Goal: Information Seeking & Learning: Learn about a topic

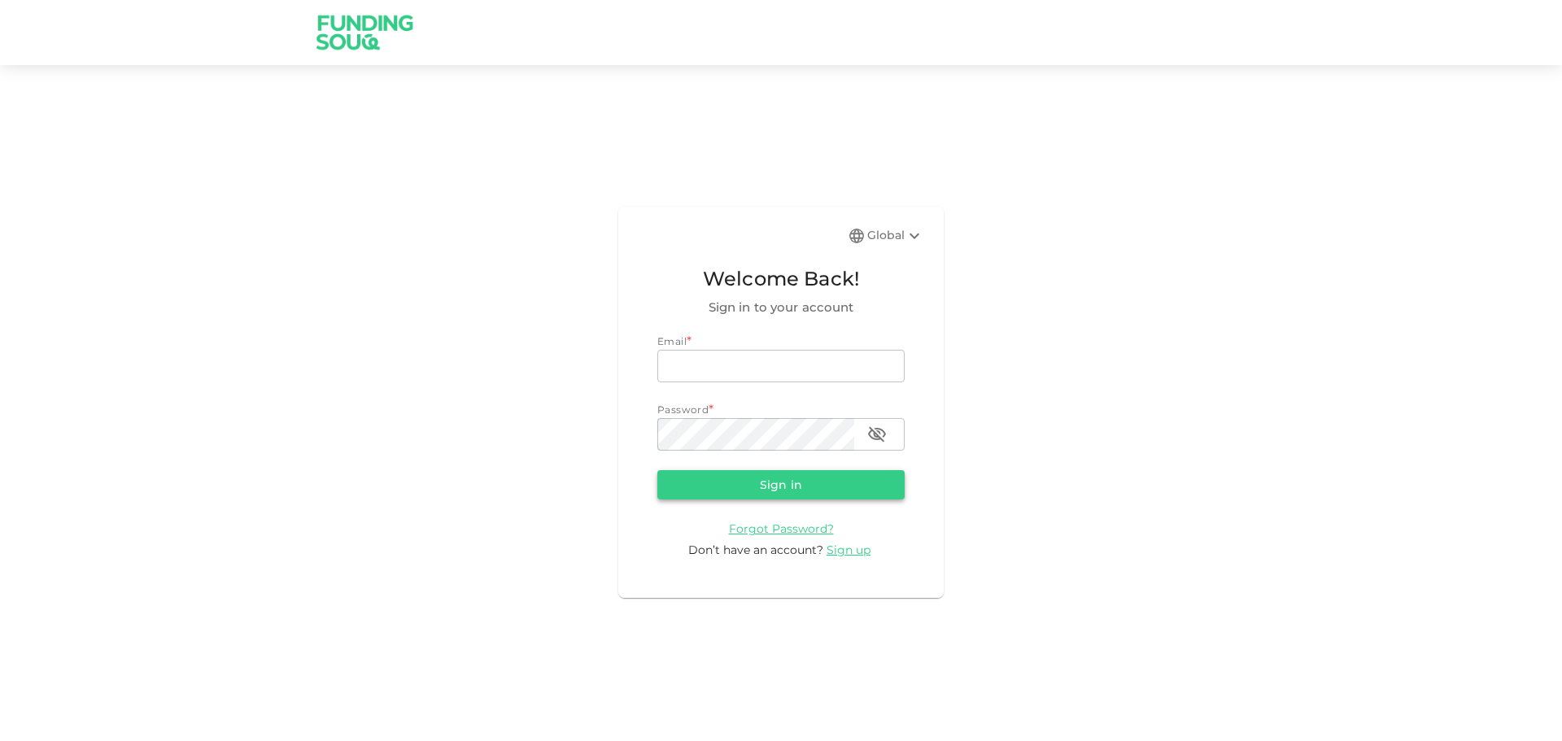
type input "[EMAIL_ADDRESS][DOMAIN_NAME]"
click at [771, 482] on button "Sign in" at bounding box center [780, 484] width 247 height 29
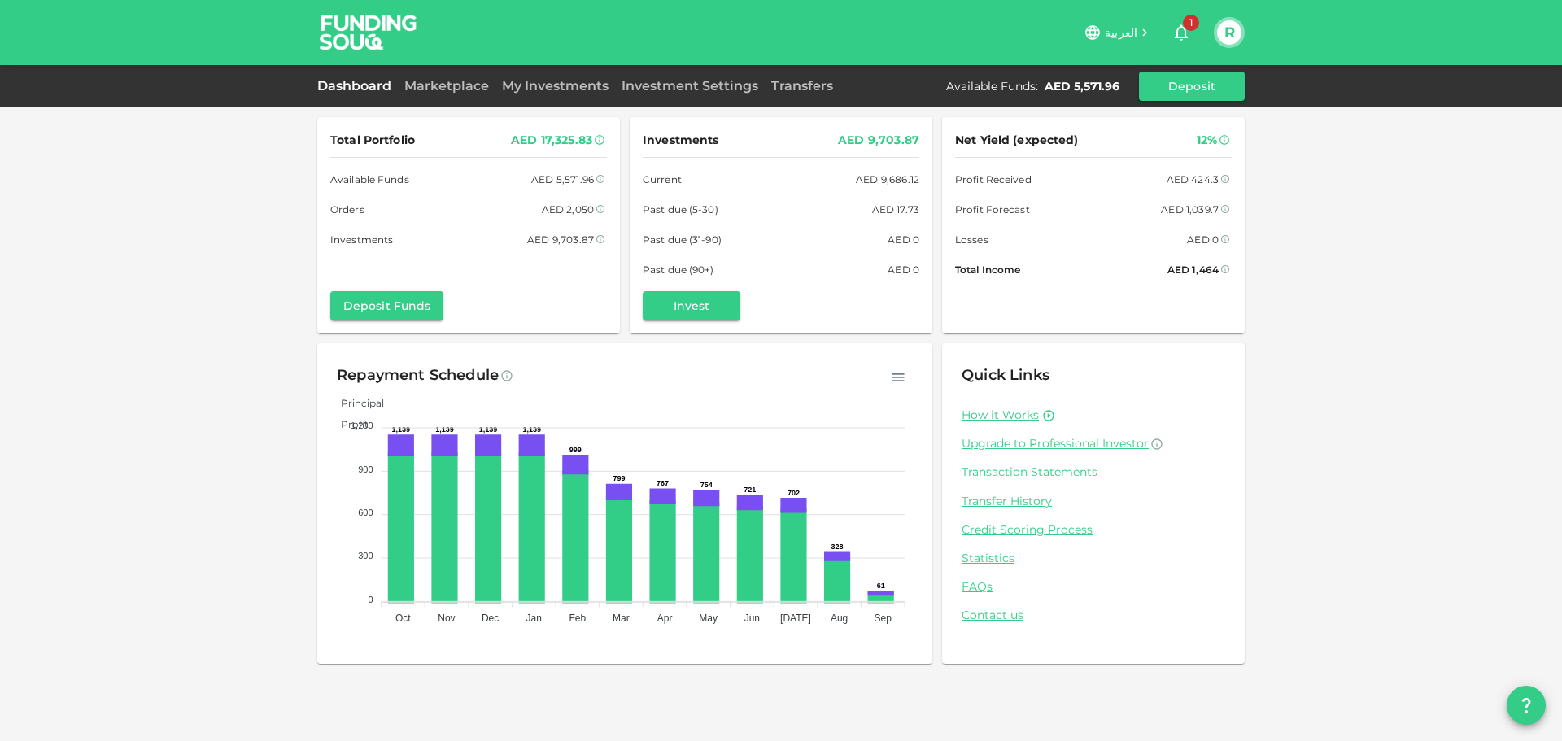
click at [443, 70] on div "Dashboard Marketplace My Investments Investment Settings Transfers Available Fu…" at bounding box center [781, 85] width 1562 height 41
click at [434, 81] on link "Marketplace" at bounding box center [447, 85] width 98 height 15
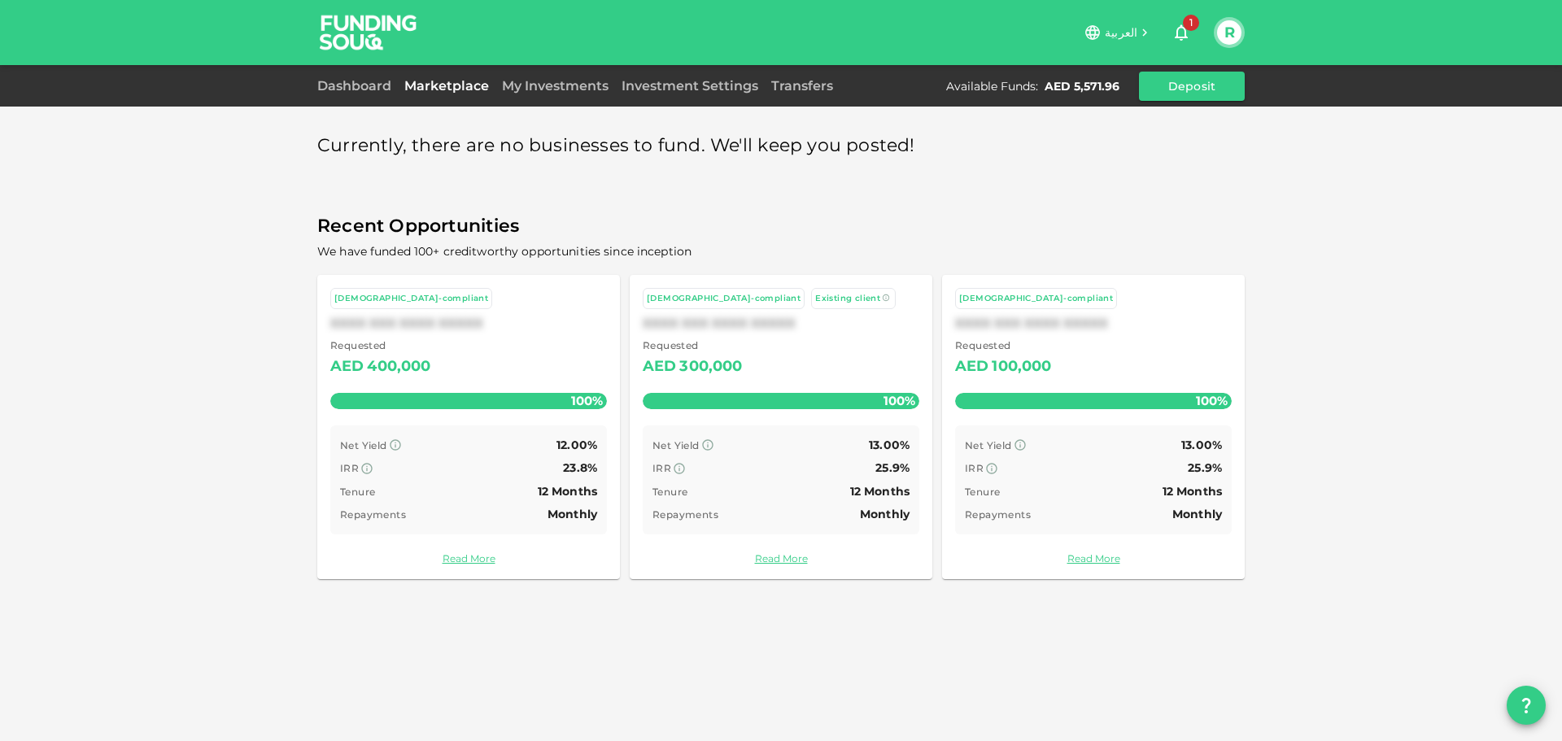
click at [538, 95] on div "My Investments" at bounding box center [555, 86] width 120 height 20
click at [542, 89] on link "My Investments" at bounding box center [555, 85] width 120 height 15
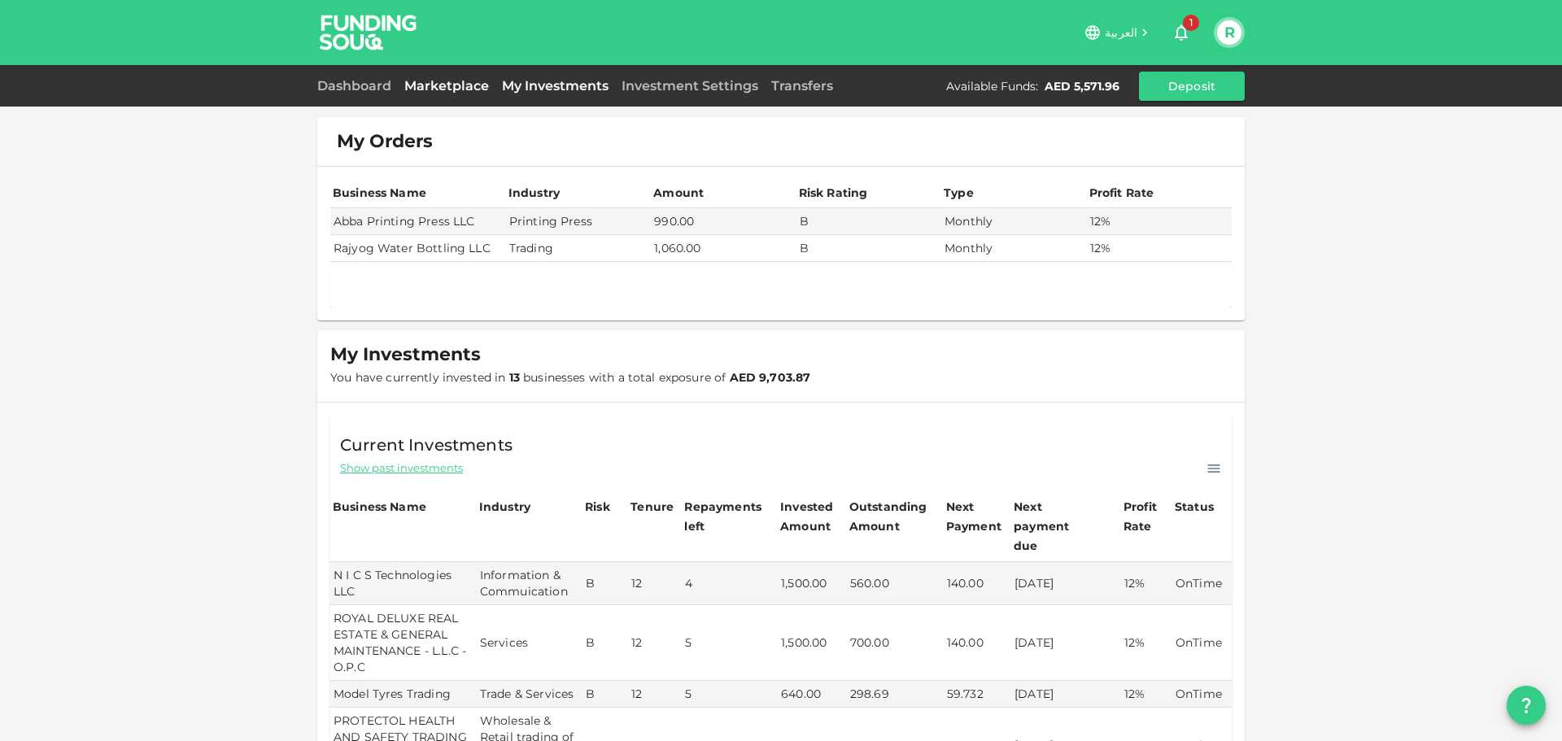
click at [442, 90] on link "Marketplace" at bounding box center [447, 85] width 98 height 15
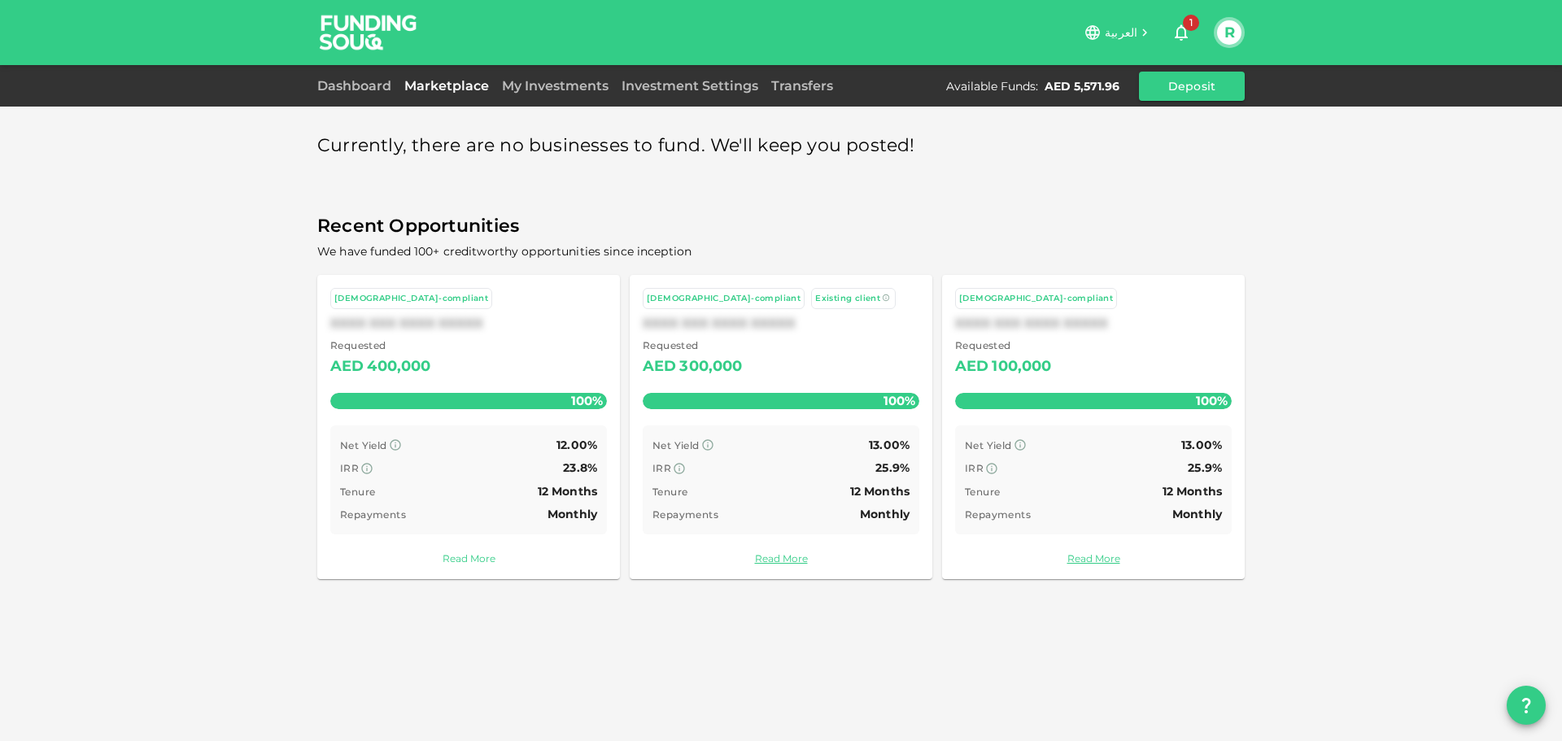
click at [460, 558] on link "Read More" at bounding box center [468, 558] width 277 height 15
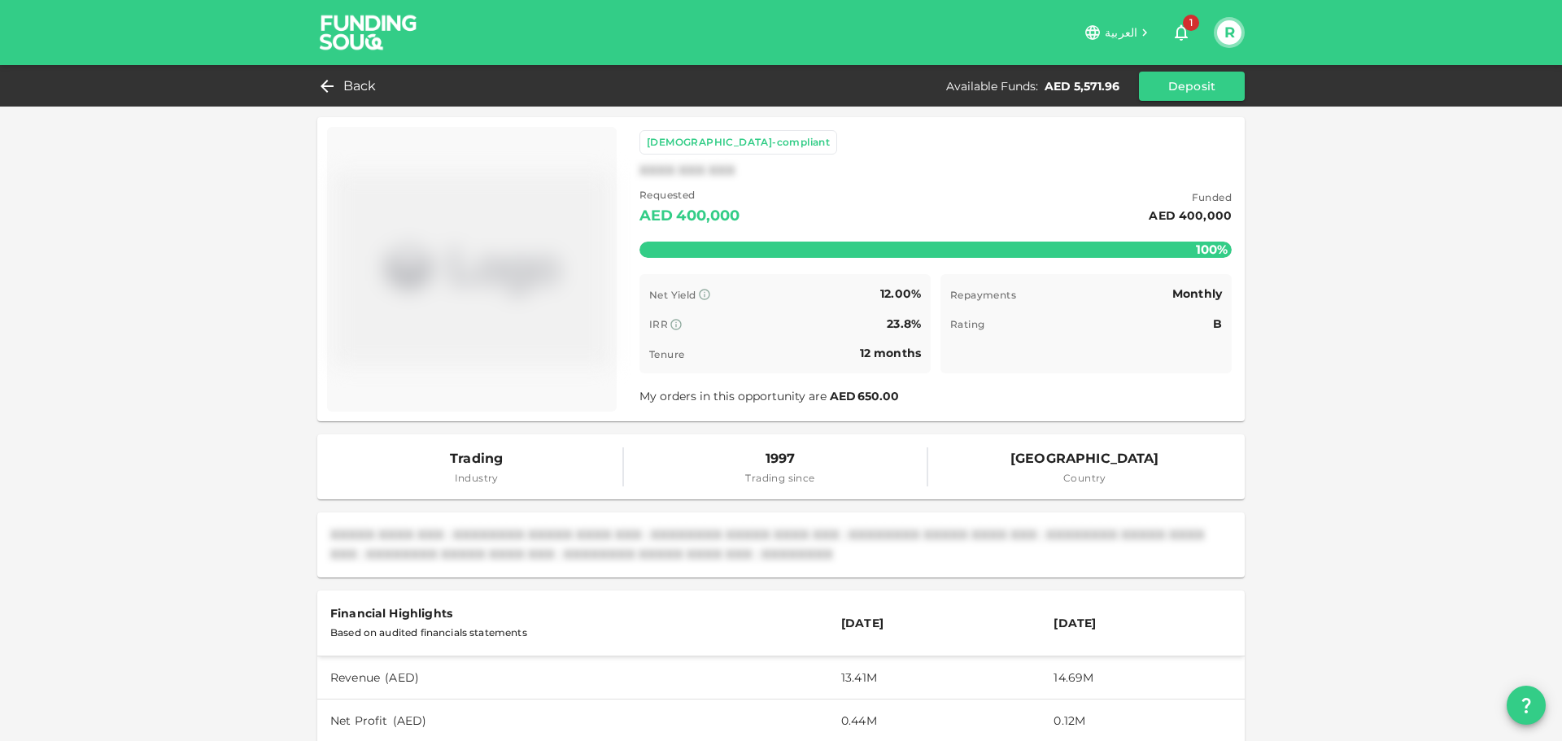
scroll to position [81, 0]
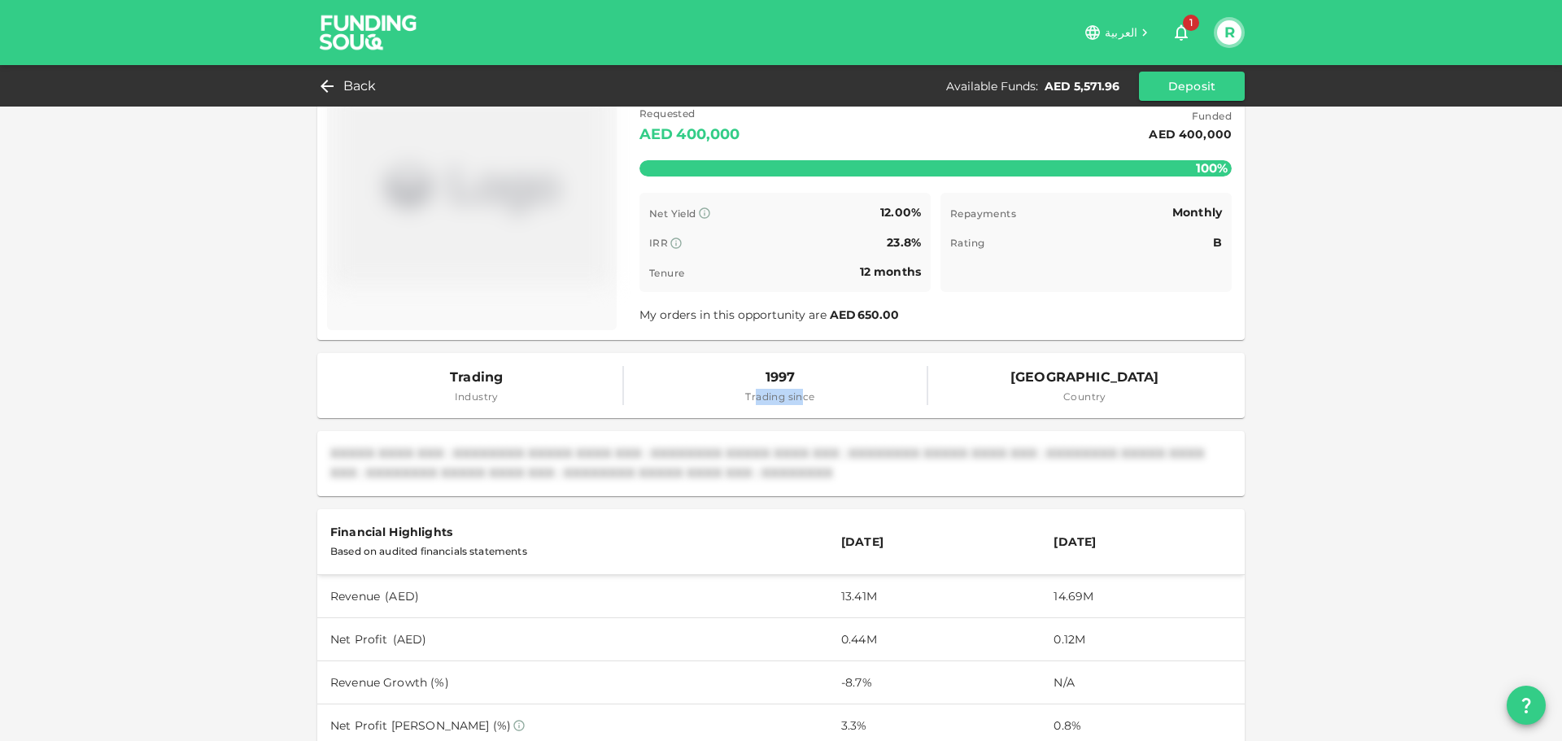
drag, startPoint x: 747, startPoint y: 397, endPoint x: 795, endPoint y: 400, distance: 48.1
click at [795, 400] on span "Trading since" at bounding box center [779, 397] width 69 height 16
click at [802, 400] on span "Trading since" at bounding box center [779, 397] width 69 height 16
drag, startPoint x: 643, startPoint y: 316, endPoint x: 714, endPoint y: 315, distance: 71.6
click at [714, 315] on span "My orders in this opportunity are AED 650.00" at bounding box center [769, 314] width 261 height 15
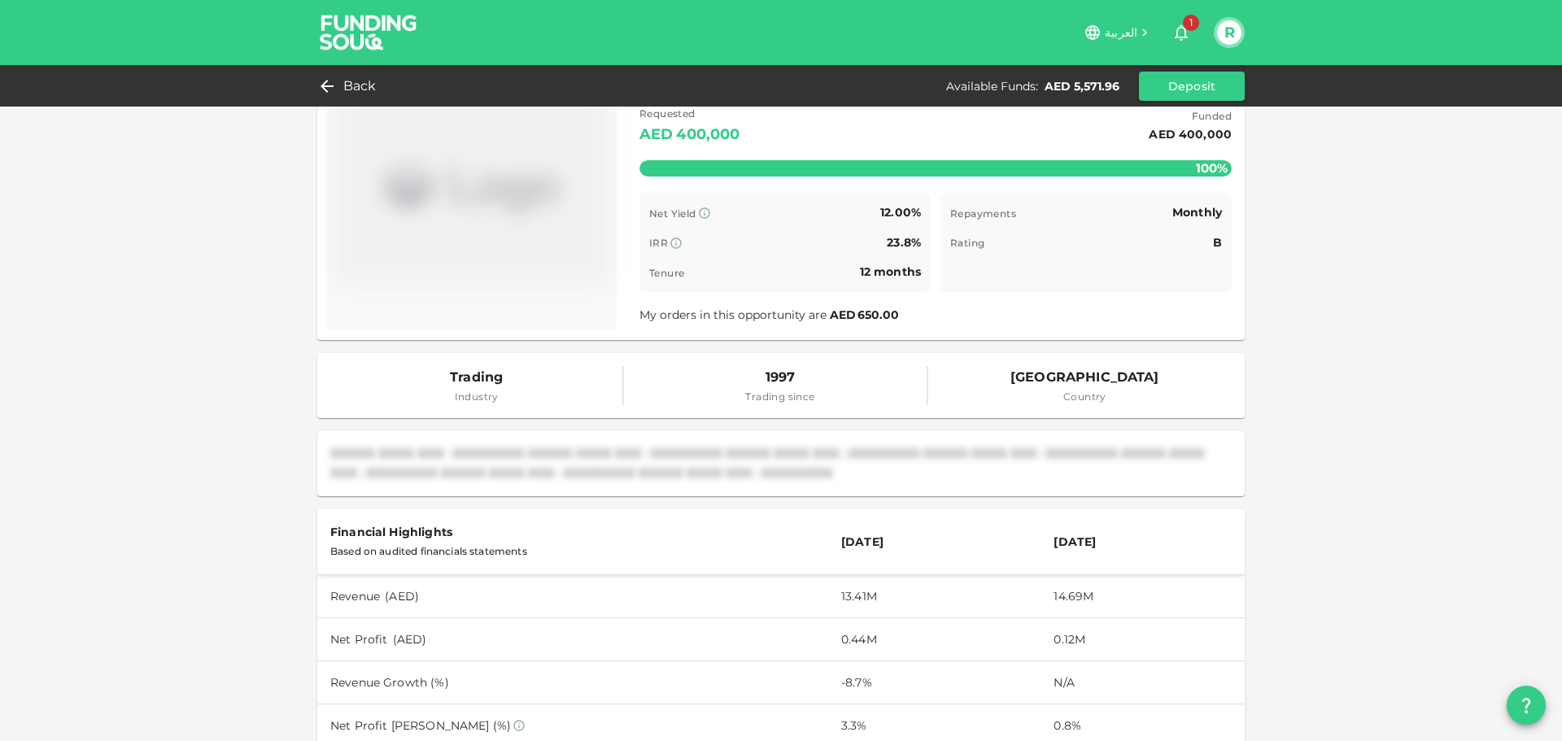
click at [773, 315] on span "My orders in this opportunity are AED 650.00" at bounding box center [769, 314] width 261 height 15
drag, startPoint x: 848, startPoint y: 312, endPoint x: 892, endPoint y: 313, distance: 44.7
click at [892, 313] on div "My orders in this opportunity are AED 650.00" at bounding box center [935, 315] width 592 height 20
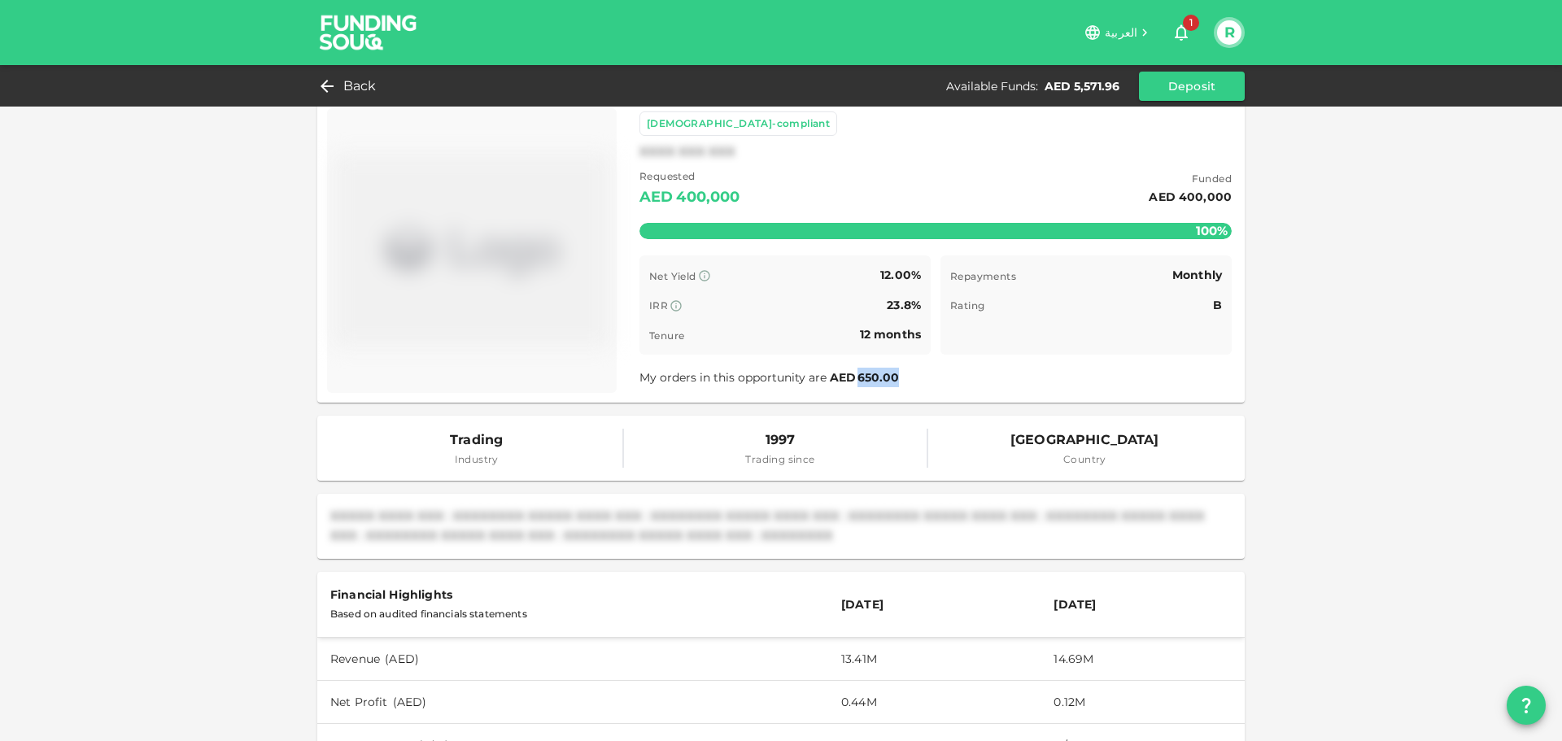
scroll to position [0, 0]
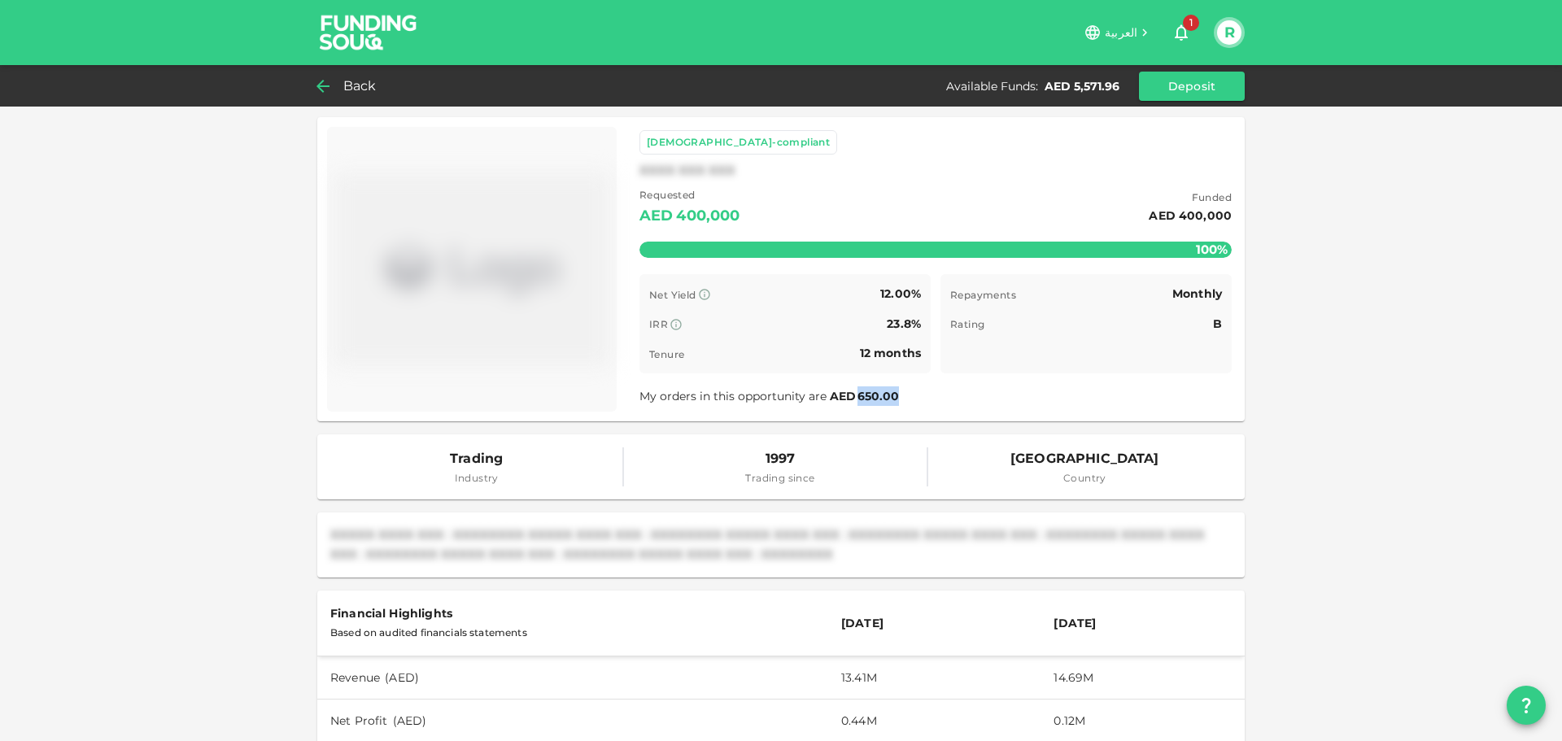
click at [332, 79] on icon at bounding box center [323, 86] width 20 height 20
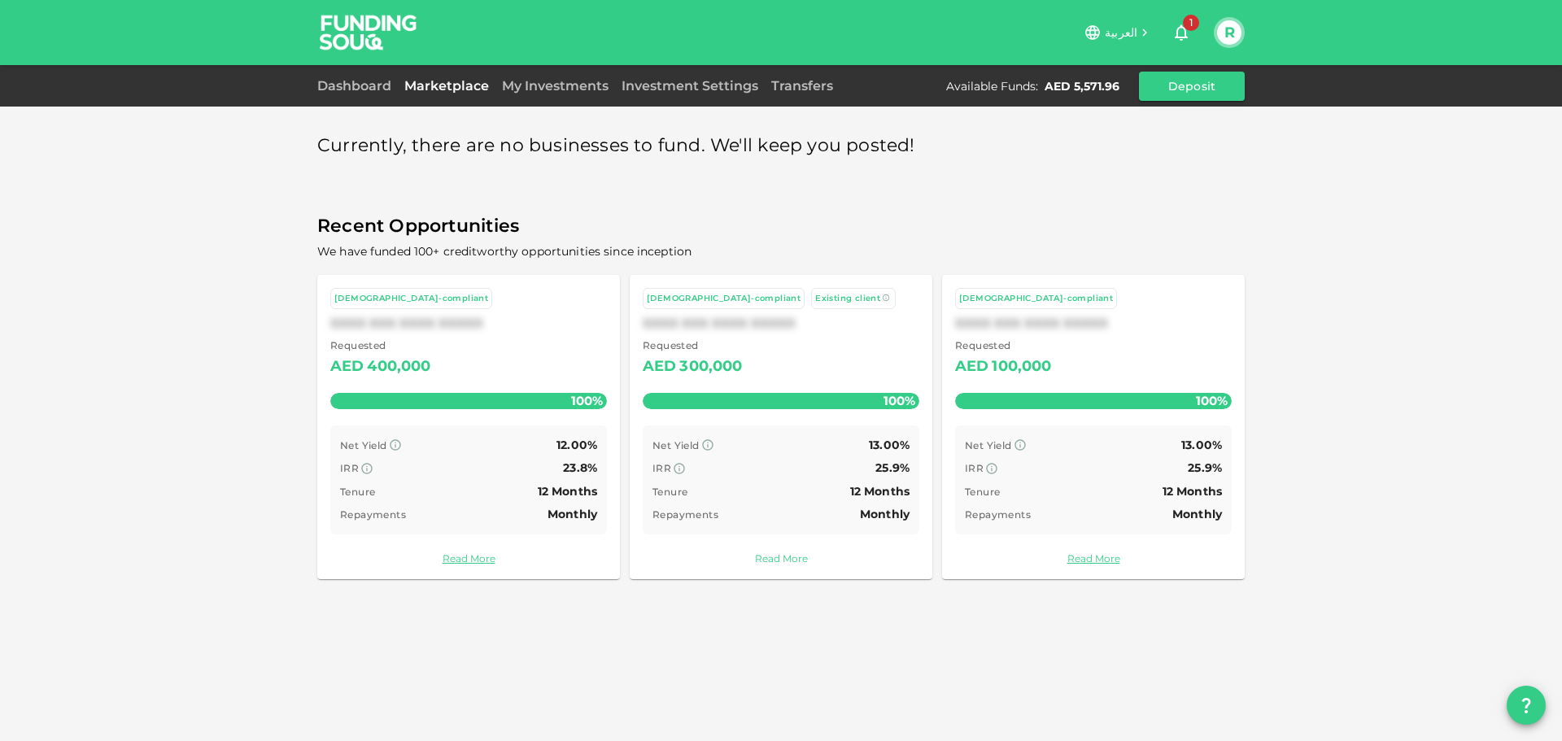
click at [793, 560] on link "Read More" at bounding box center [781, 558] width 277 height 15
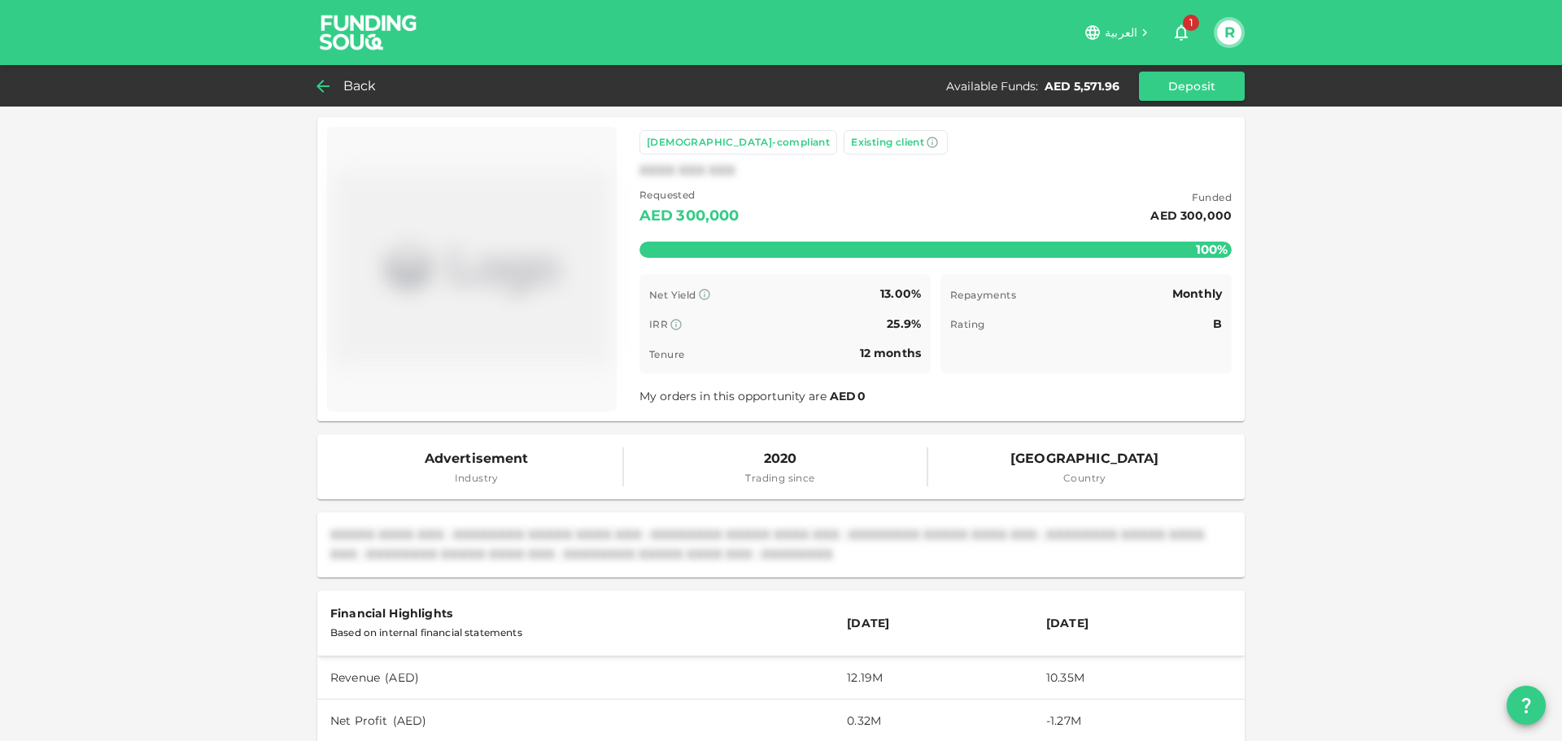
click at [366, 83] on span "Back" at bounding box center [359, 86] width 33 height 23
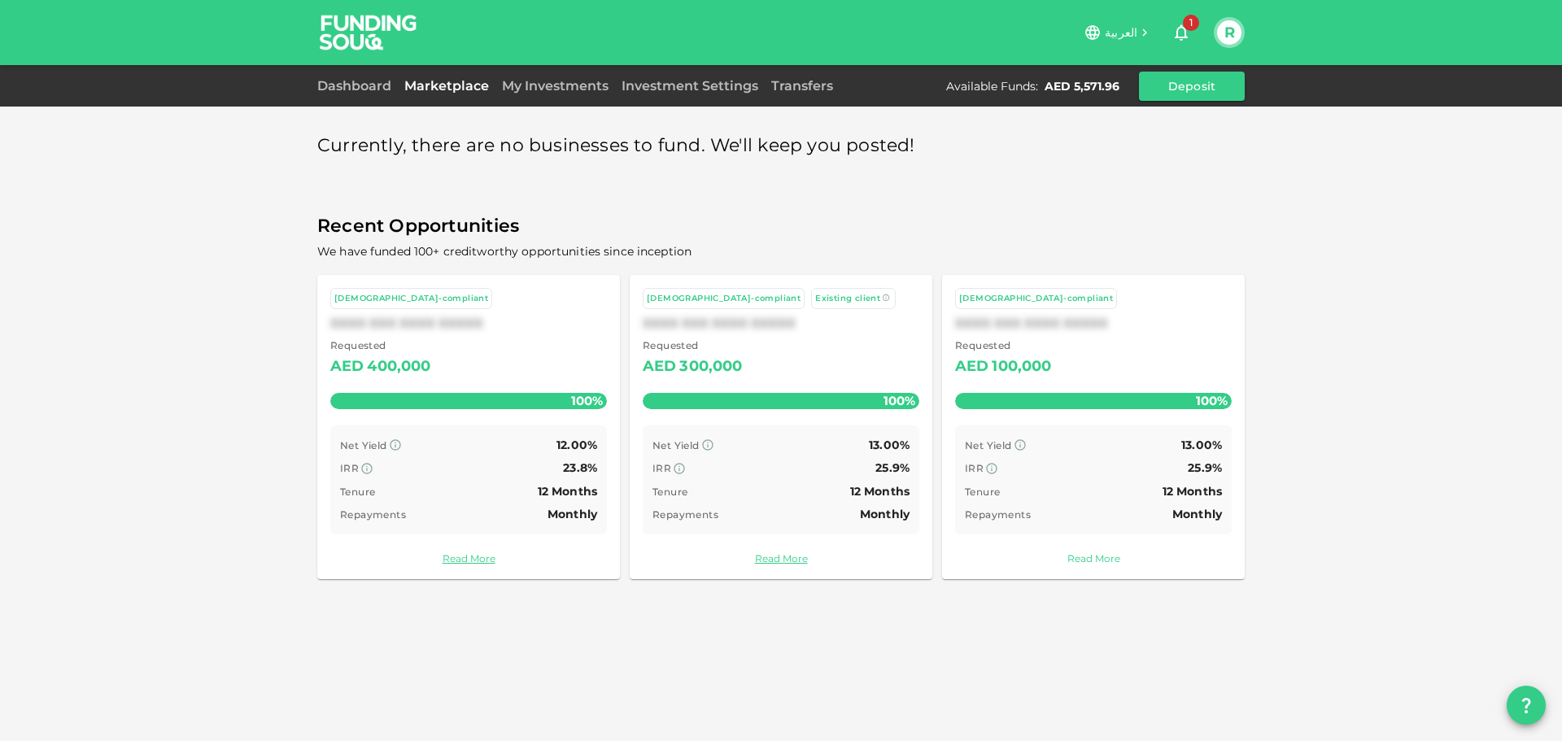
click at [1088, 557] on link "Read More" at bounding box center [1093, 558] width 277 height 15
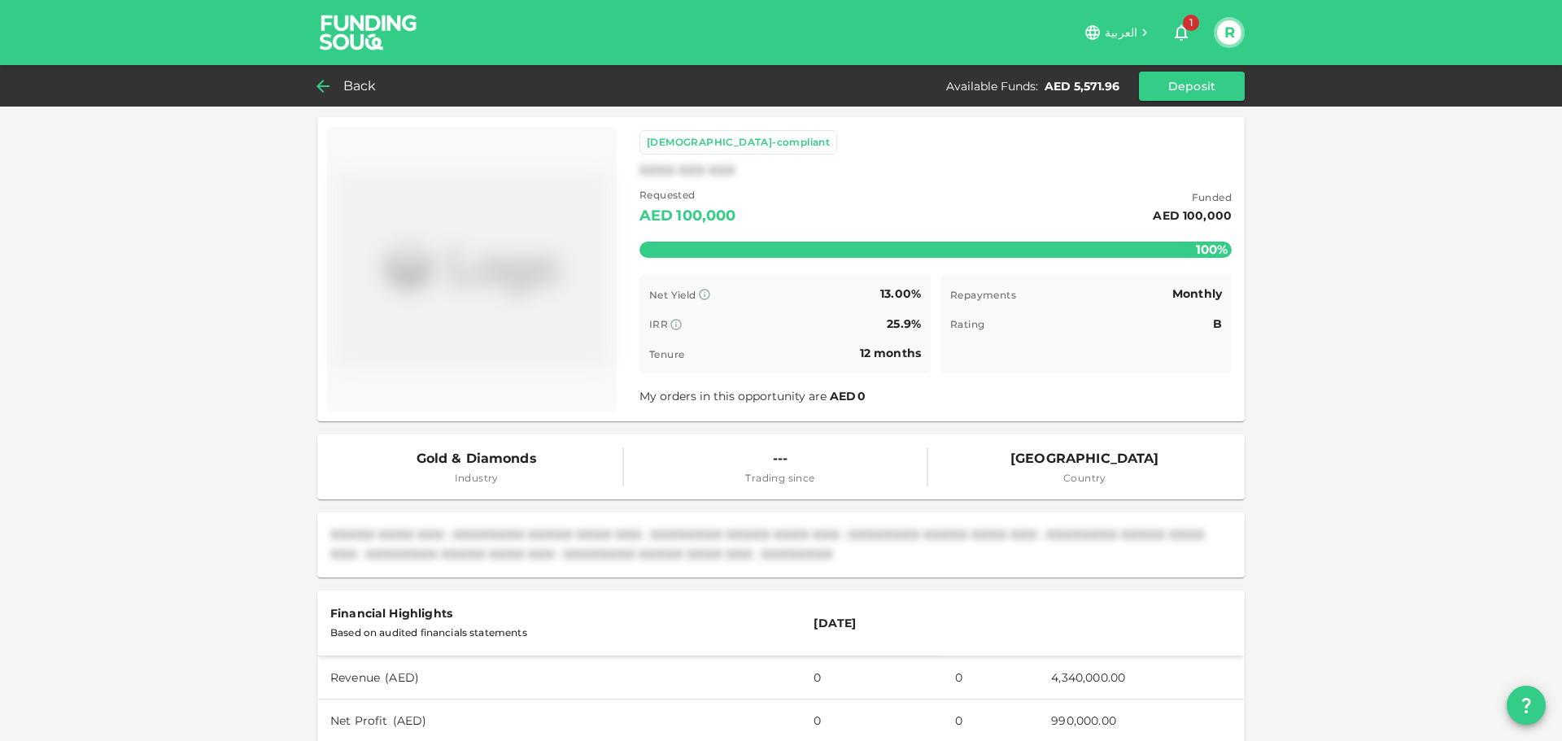
click at [358, 89] on span "Back" at bounding box center [359, 86] width 33 height 23
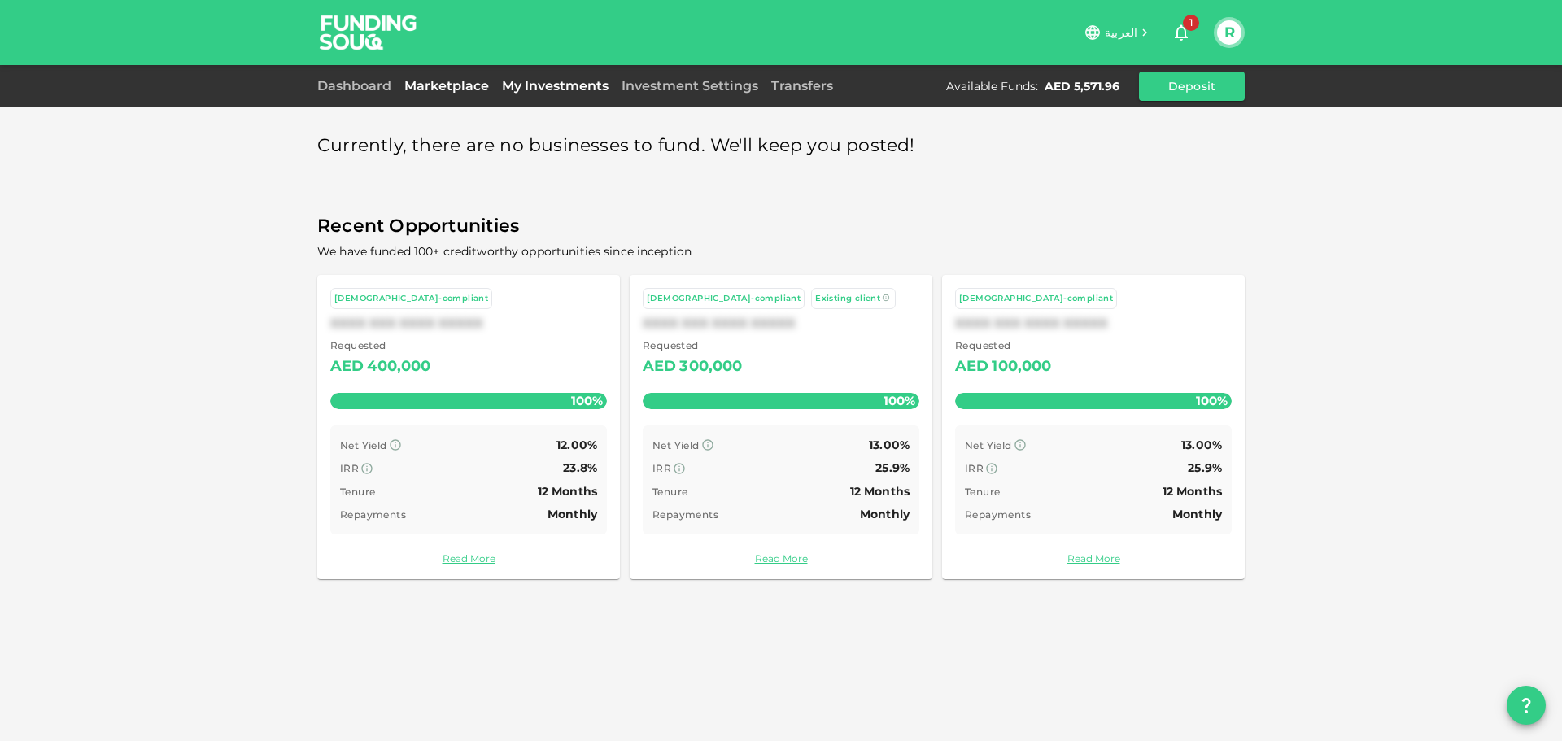
click at [528, 89] on link "My Investments" at bounding box center [555, 85] width 120 height 15
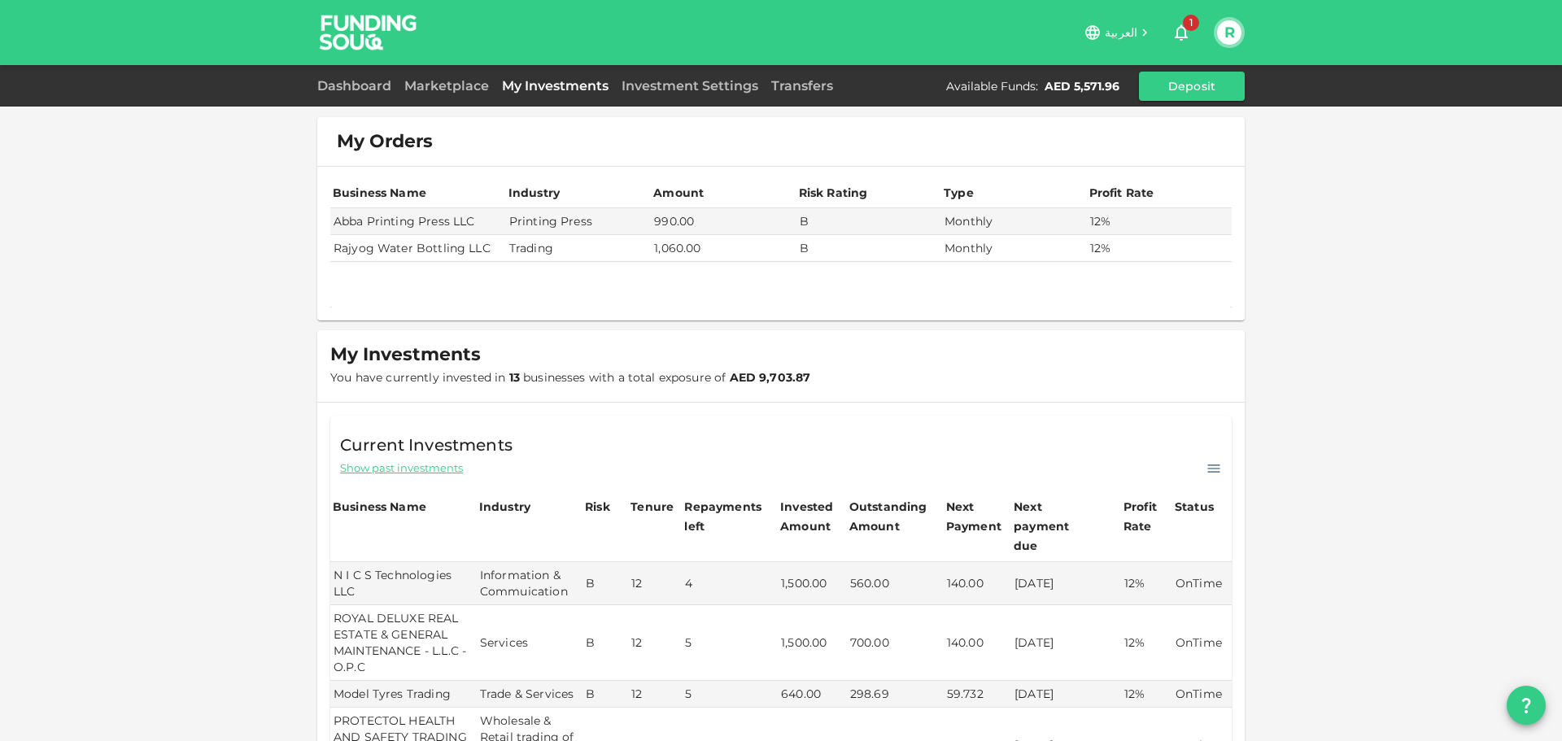
click at [407, 247] on td "Rajyog Water Bottling LLC" at bounding box center [418, 248] width 176 height 27
